Goal: Check status: Check status

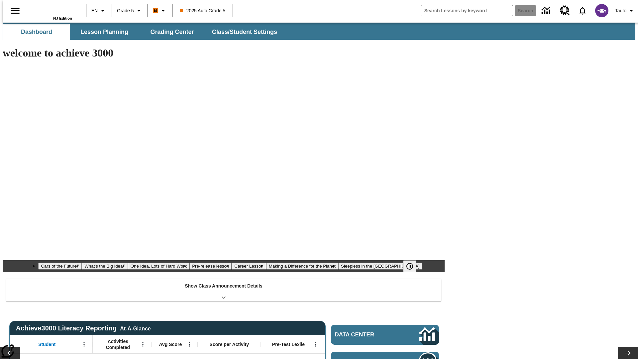
type input "-1"
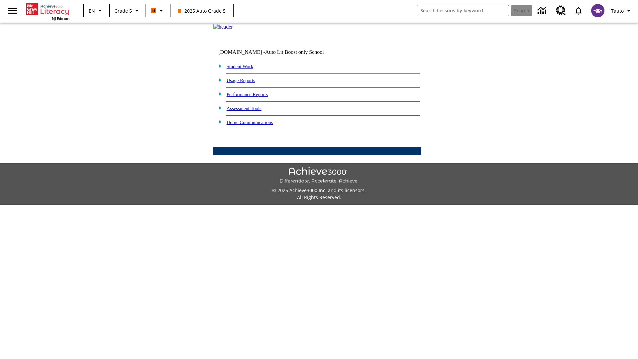
click at [244, 69] on link "Student Work" at bounding box center [239, 66] width 27 height 5
select select "/options/reports/?report_id=12&atype=1&section=2"
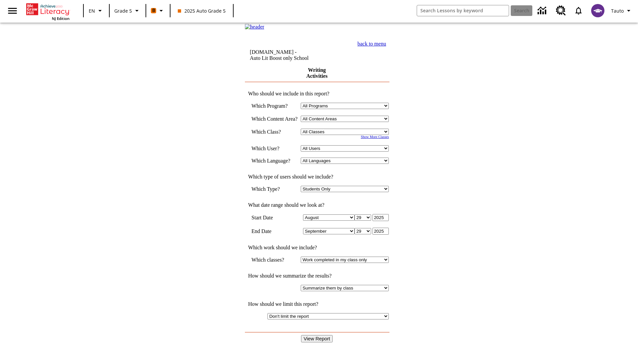
select select "11133131"
click at [347, 151] on select "All Users Cat, Sautoen Cat, Sautoes Cat1, Sautoss Donotlogin, Sautoen Twoschool…" at bounding box center [345, 148] width 88 height 6
select select "21437107"
click at [317, 335] on input "View Report" at bounding box center [317, 338] width 32 height 7
